Goal: Information Seeking & Learning: Compare options

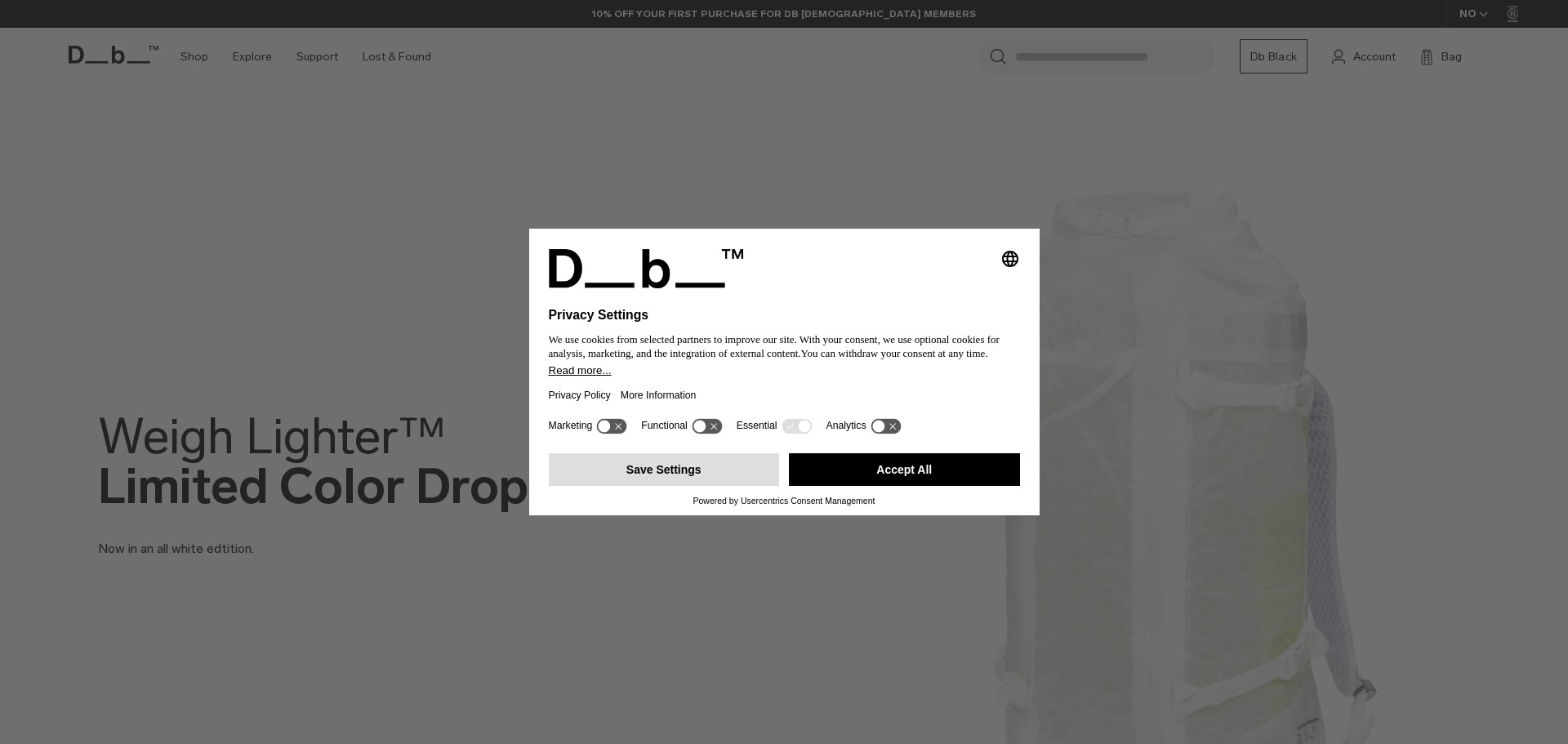
click at [740, 473] on button "Save Settings" at bounding box center [664, 469] width 231 height 33
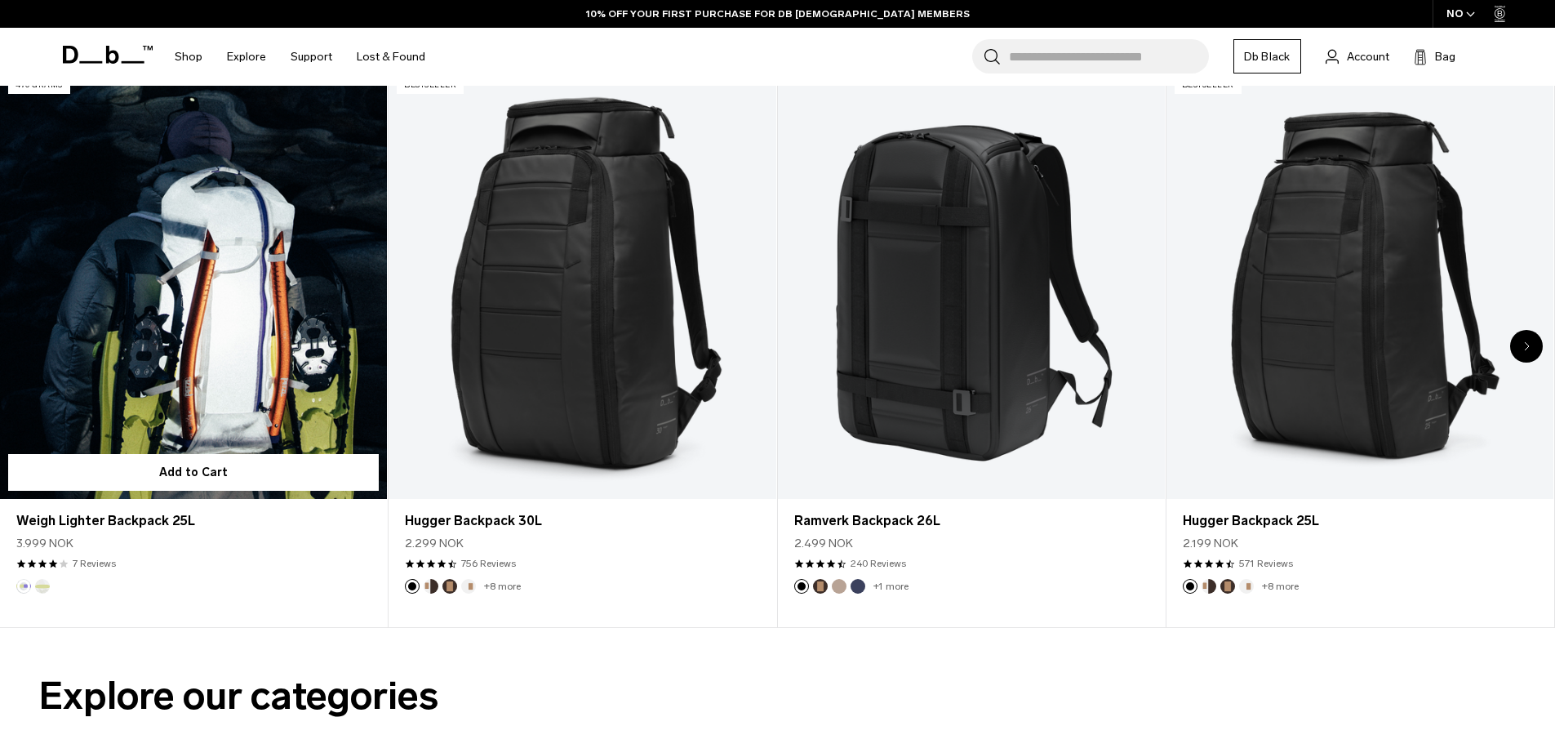
scroll to position [898, 0]
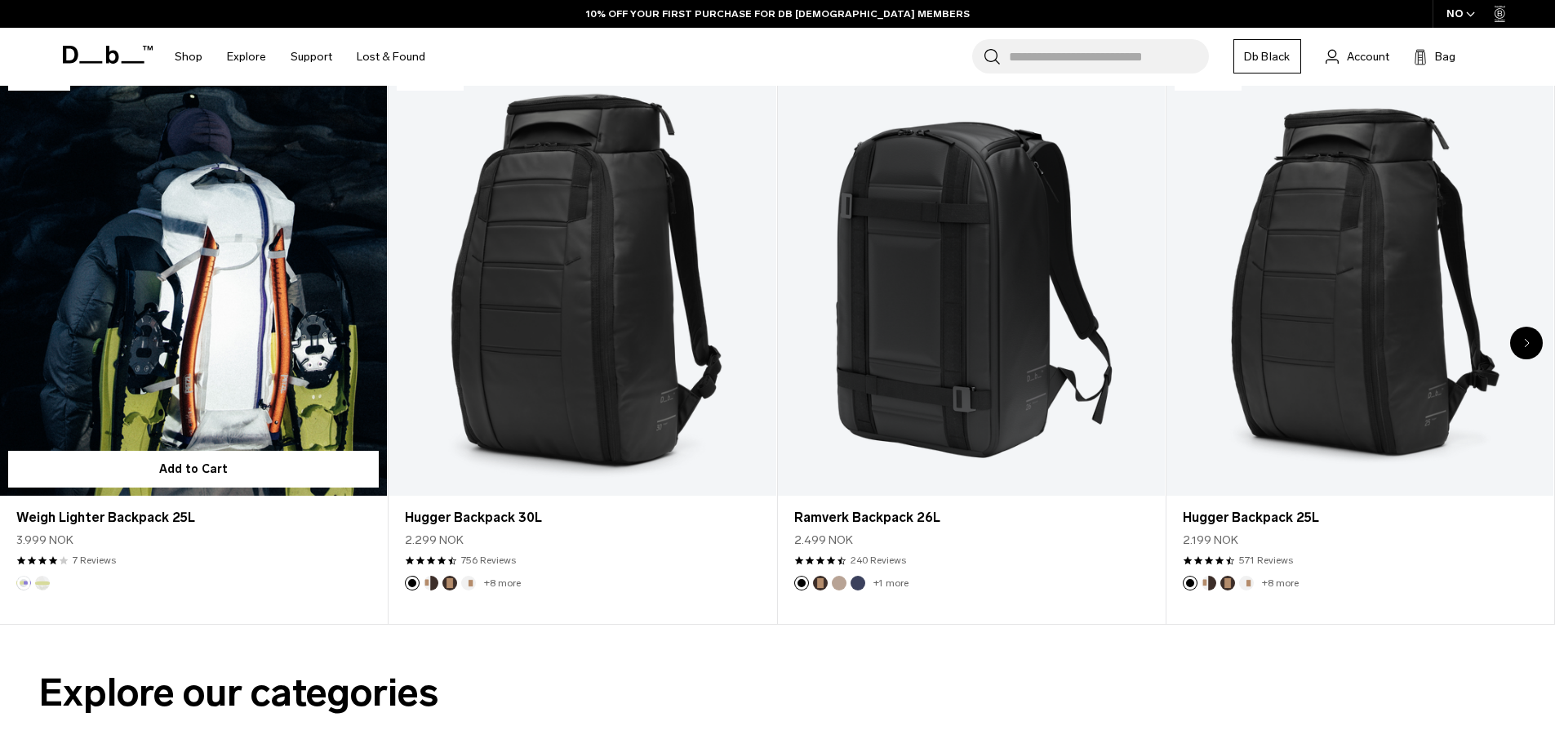
click at [269, 420] on link "Weigh Lighter Backpack 25L" at bounding box center [193, 280] width 387 height 430
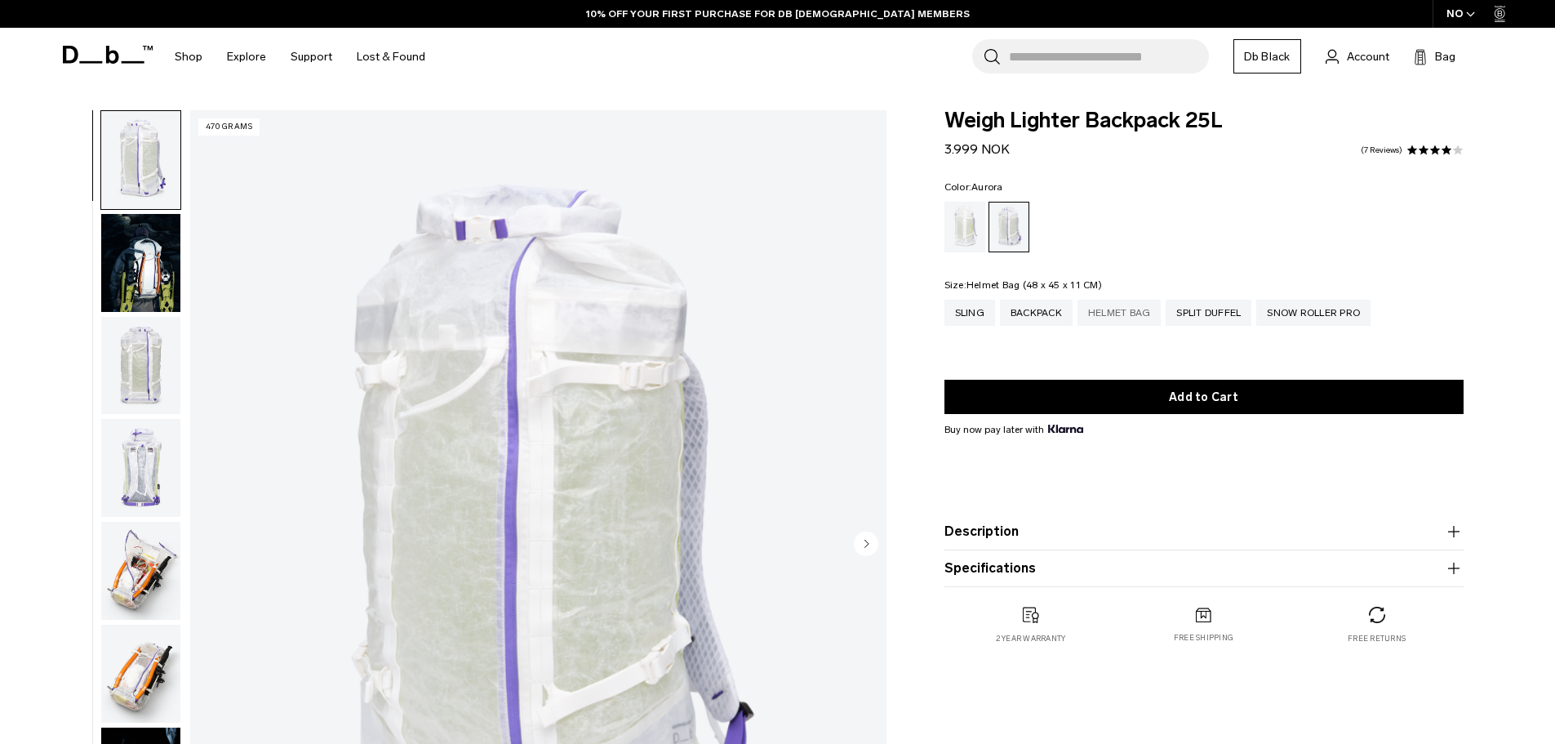
click at [1135, 312] on div "Helmet Bag" at bounding box center [1120, 313] width 84 height 26
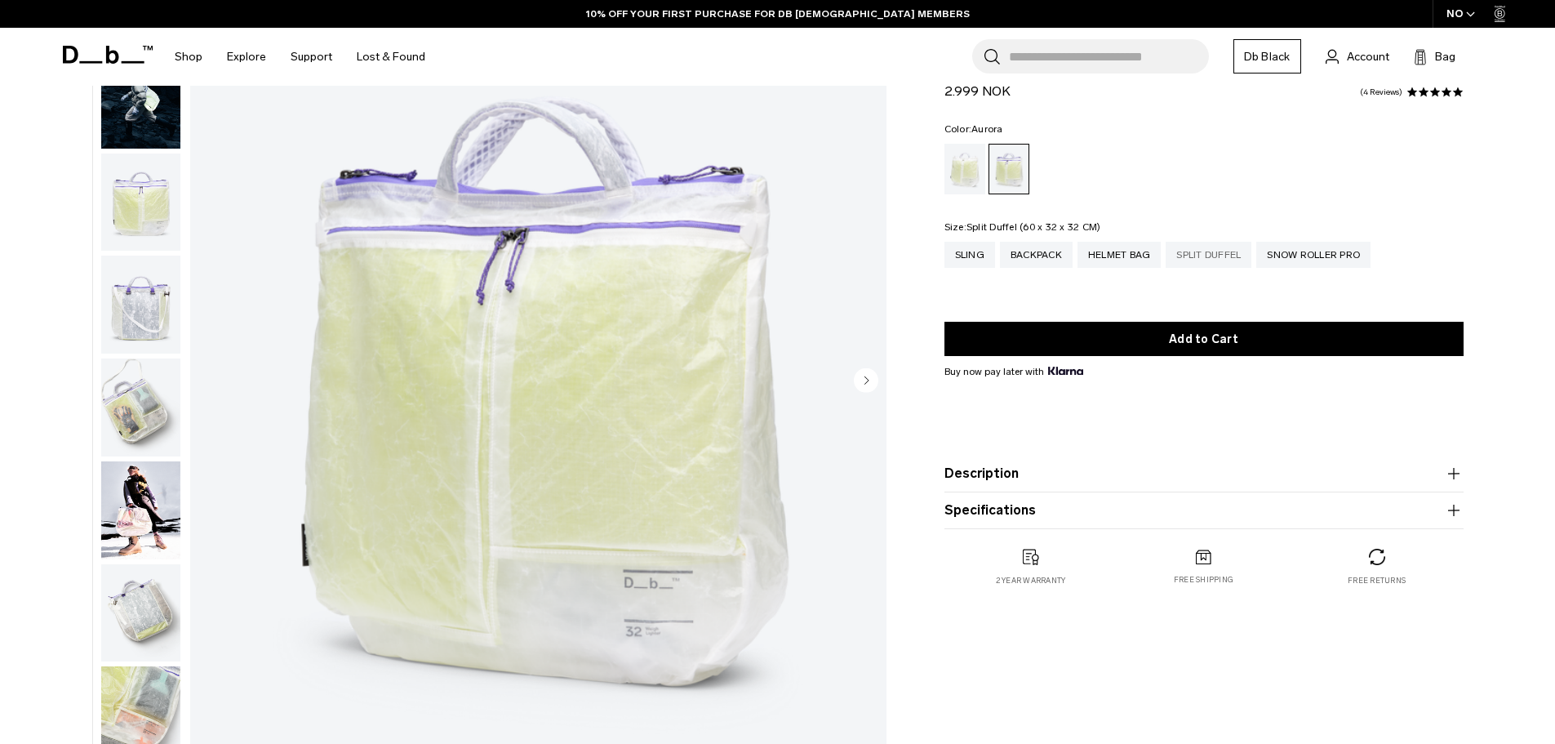
click at [1205, 260] on div "Split Duffel" at bounding box center [1209, 255] width 86 height 26
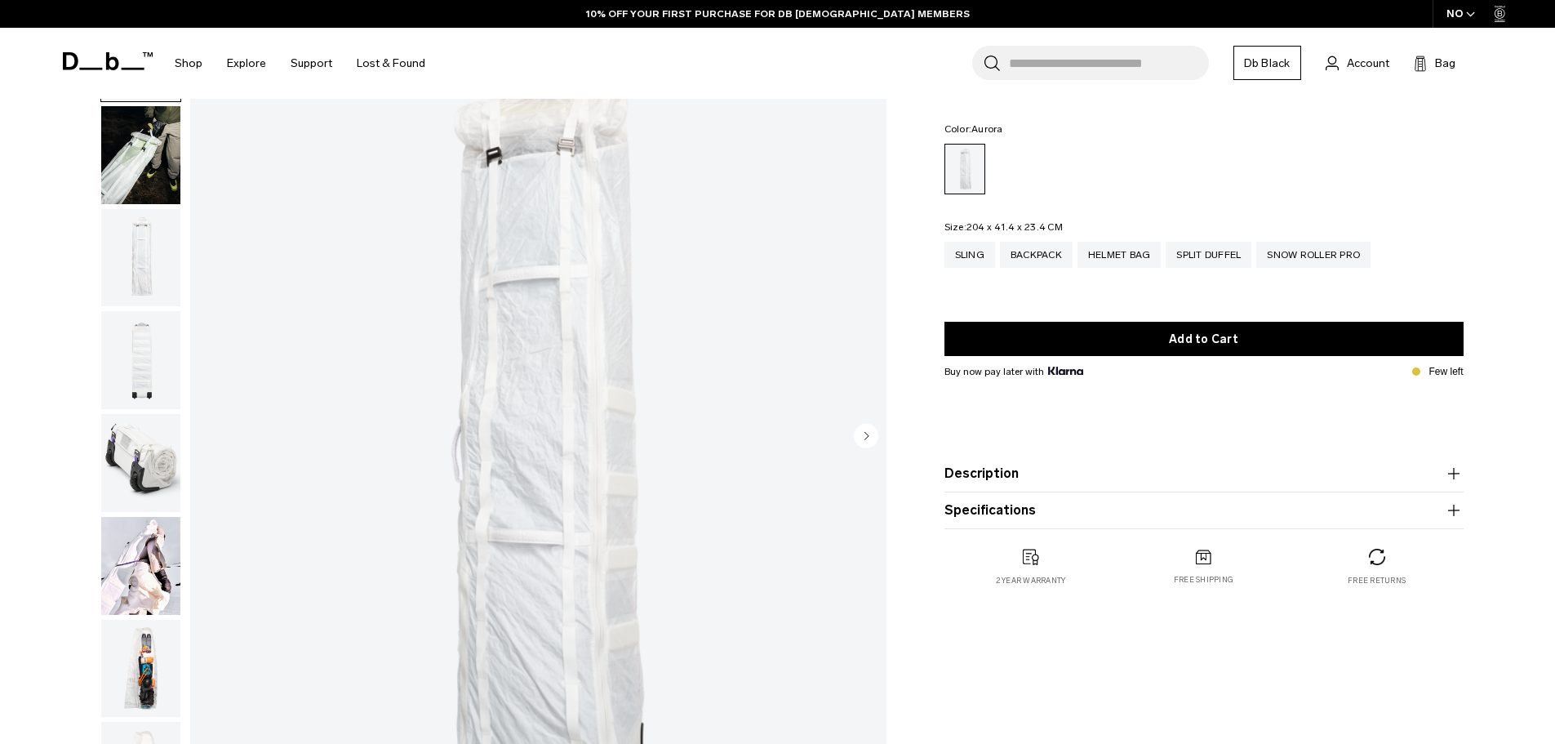
scroll to position [82, 0]
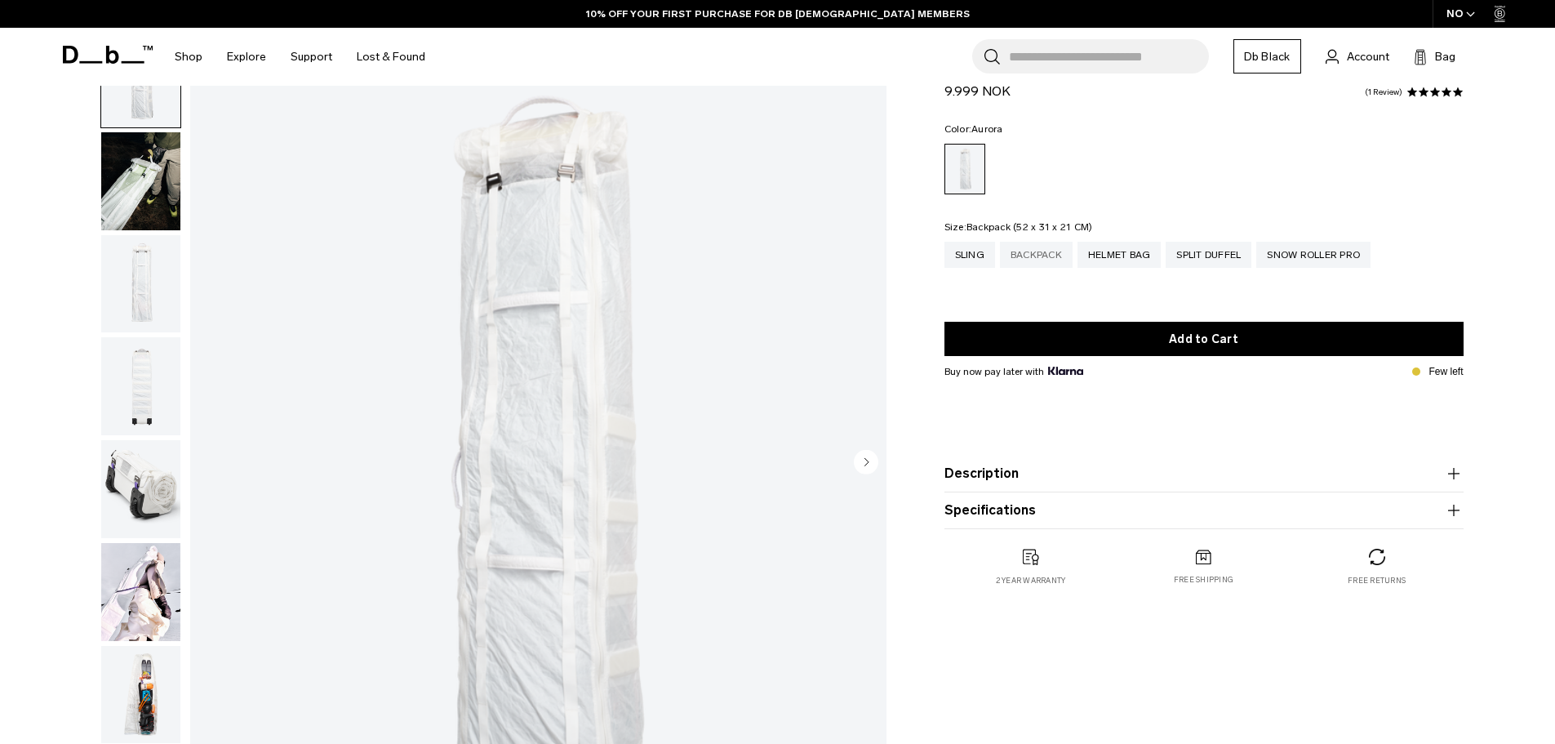
click at [1031, 260] on div "Backpack" at bounding box center [1036, 255] width 73 height 26
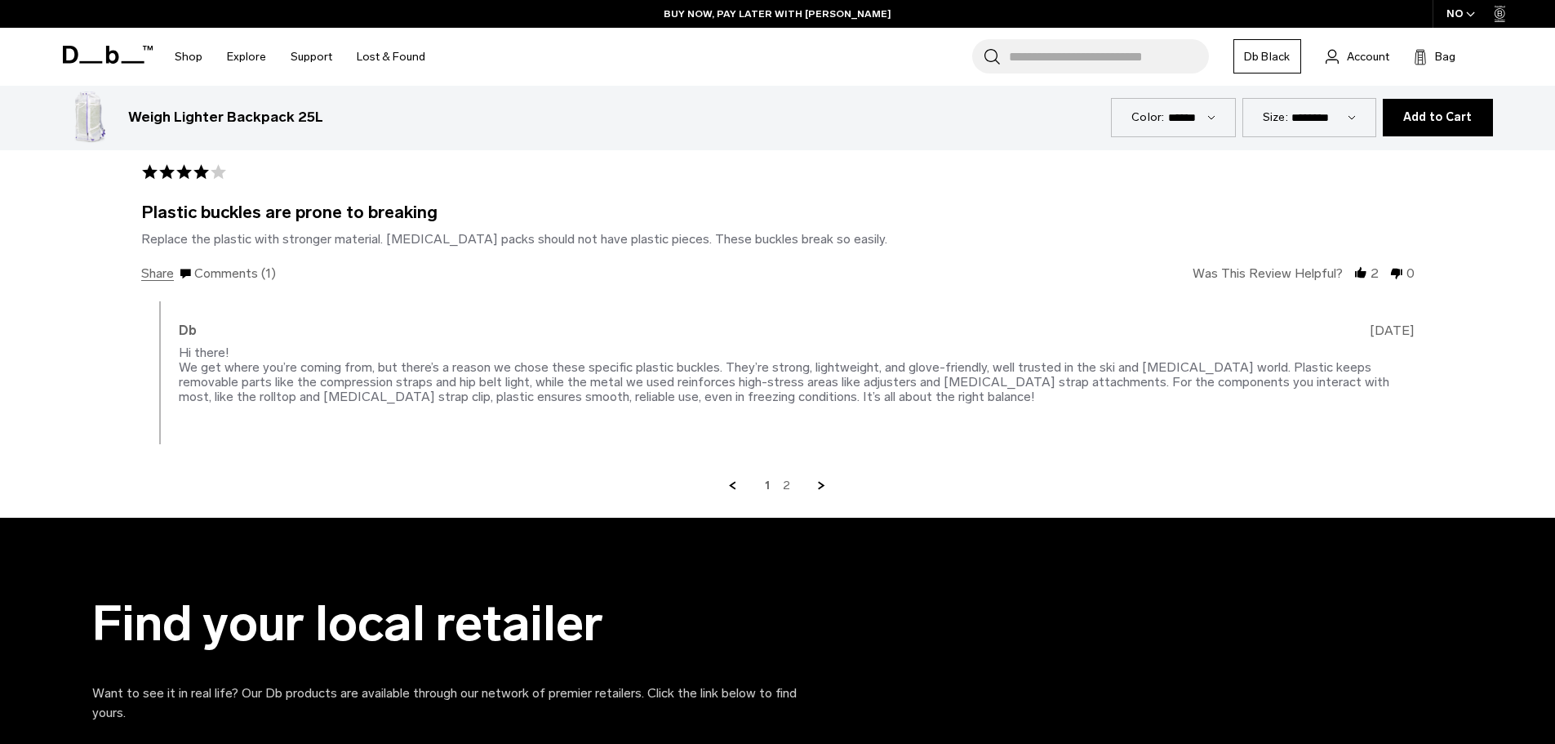
scroll to position [4164, 0]
